Goal: Task Accomplishment & Management: Manage account settings

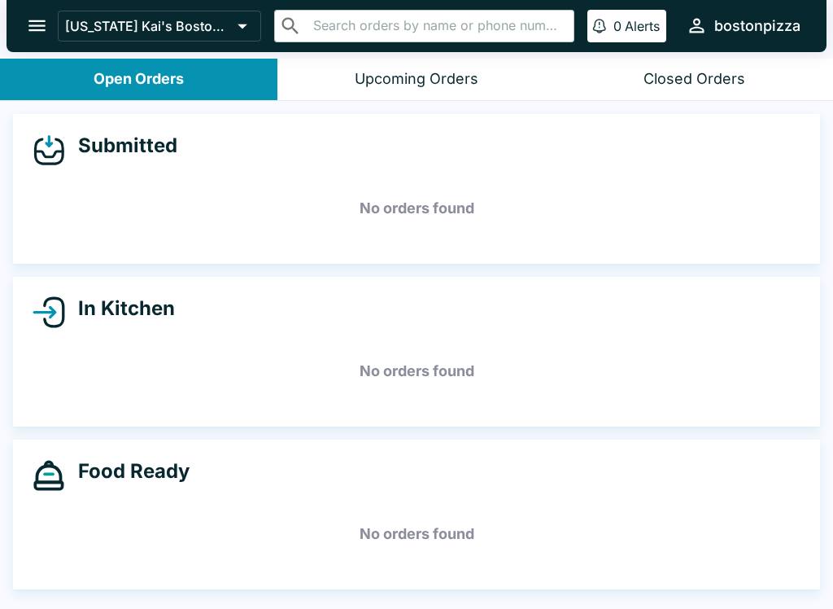
click at [192, 570] on div "Food Ready No orders found" at bounding box center [416, 514] width 807 height 150
click at [33, 453] on div "Food Ready No orders found" at bounding box center [416, 514] width 807 height 150
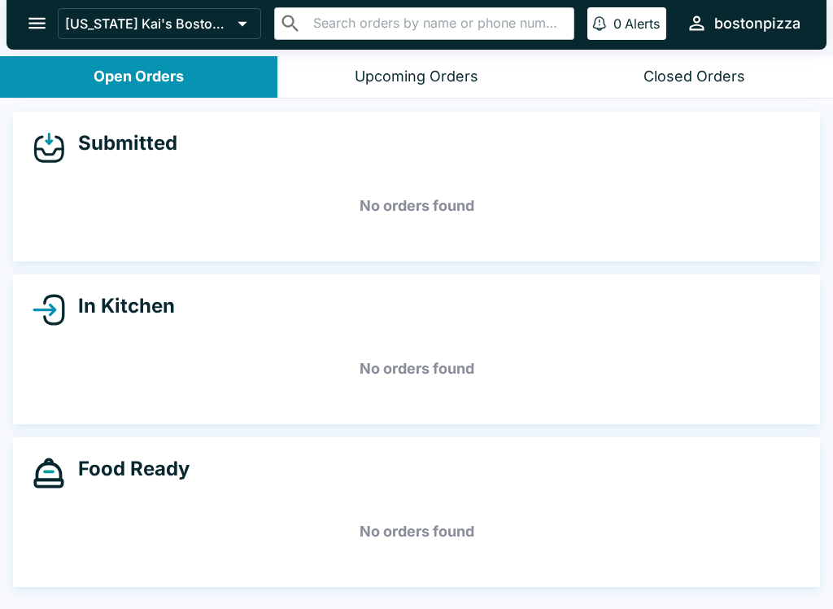
click at [168, 308] on h4 "In Kitchen" at bounding box center [120, 306] width 110 height 24
click at [723, 262] on div "Submitted No orders found In Kitchen No orders found Food Ready No orders found" at bounding box center [416, 353] width 833 height 511
click at [27, 28] on icon "open drawer" at bounding box center [37, 23] width 22 height 22
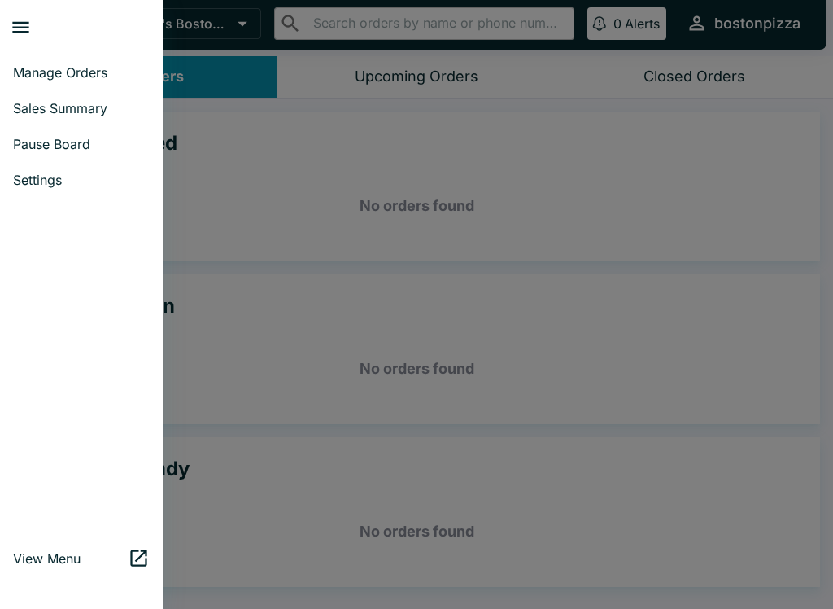
click at [94, 106] on span "Sales Summary" at bounding box center [81, 108] width 137 height 16
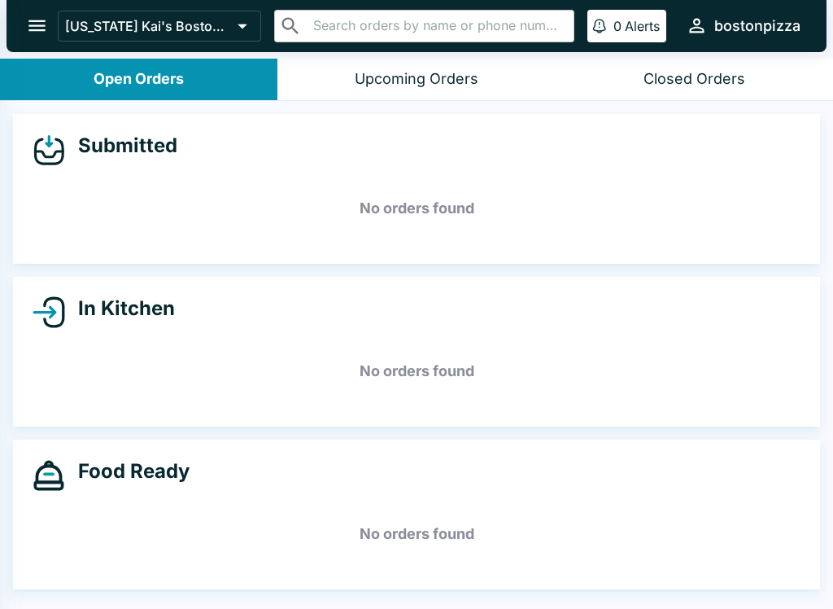
select select "03:00"
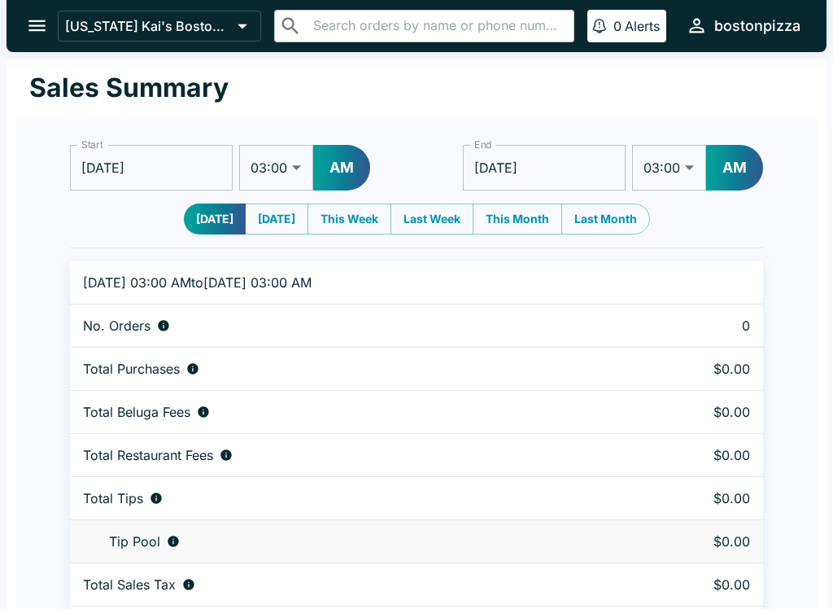
click at [55, 25] on button "open drawer" at bounding box center [37, 26] width 42 height 42
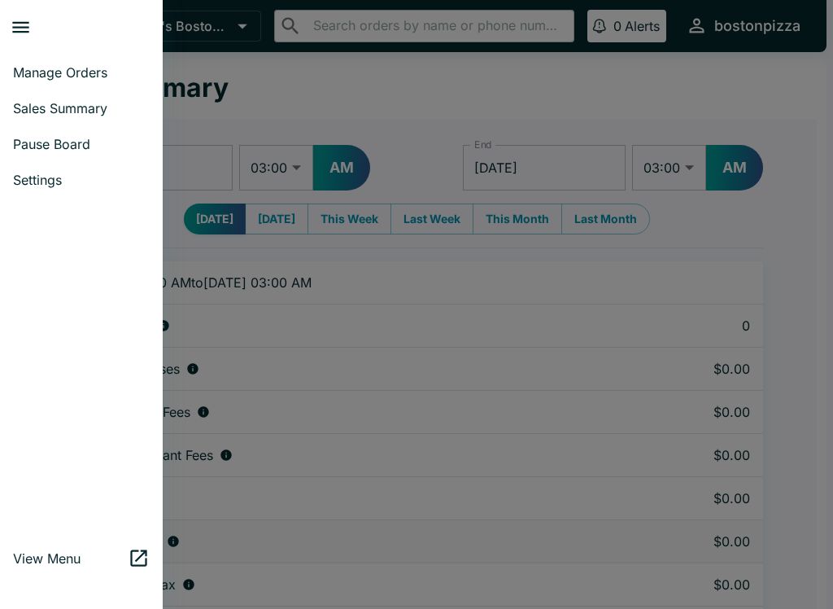
click at [103, 77] on span "Manage Orders" at bounding box center [81, 72] width 137 height 16
